Goal: Check status

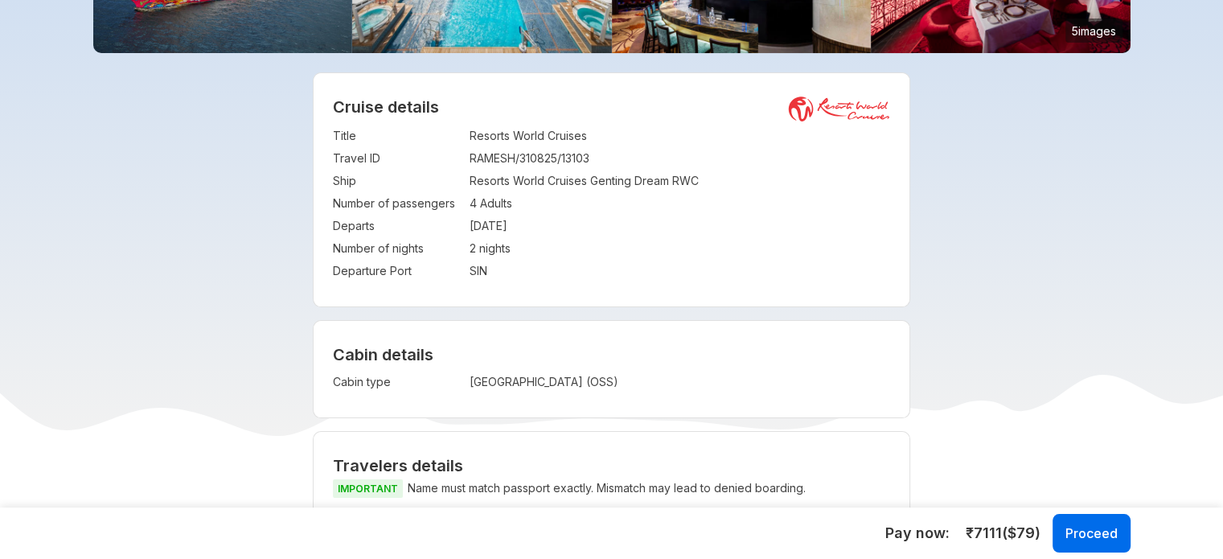
scroll to position [322, 0]
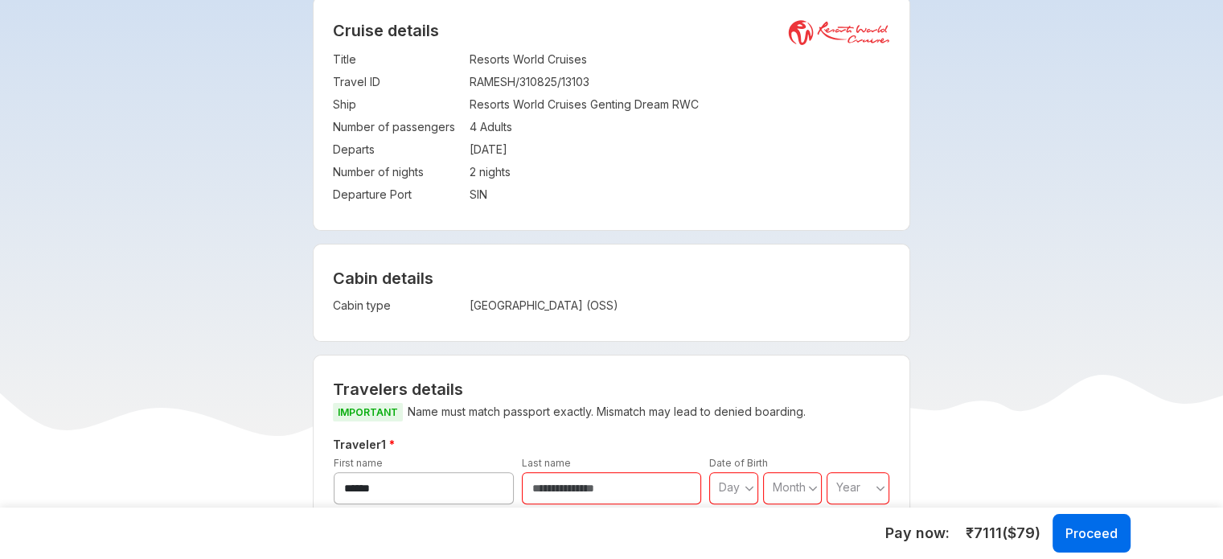
copy td "[GEOGRAPHIC_DATA] (OSS)"
drag, startPoint x: 638, startPoint y: 315, endPoint x: 470, endPoint y: 308, distance: 169.0
click at [470, 308] on div "Cabin details Cabin type : Oceanview Stateroom (OSS)" at bounding box center [612, 292] width 596 height 96
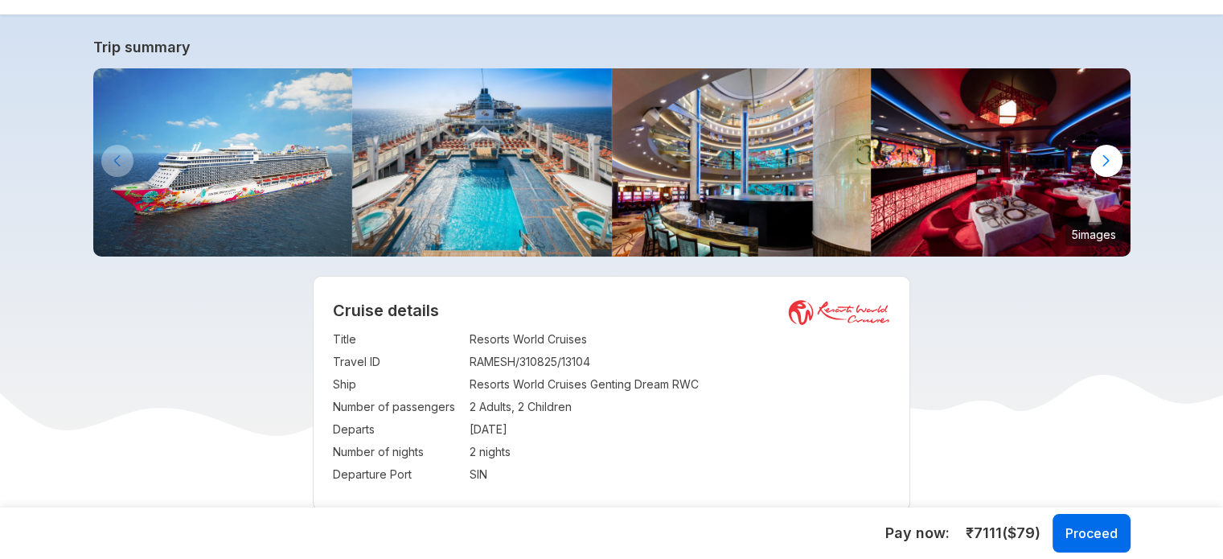
scroll to position [80, 0]
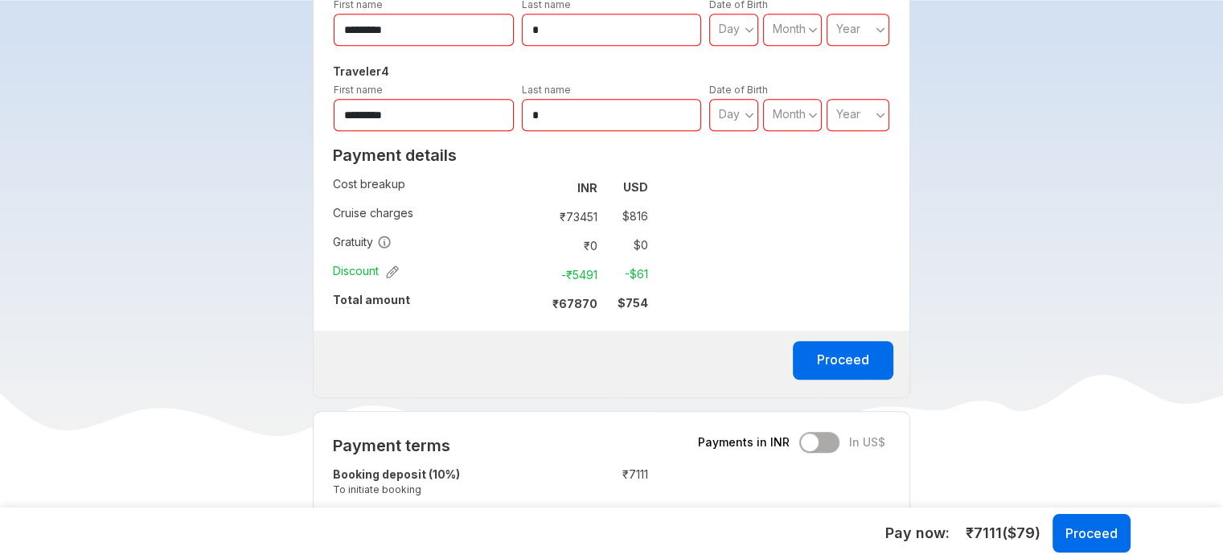
scroll to position [1045, 0]
